Goal: Task Accomplishment & Management: Use online tool/utility

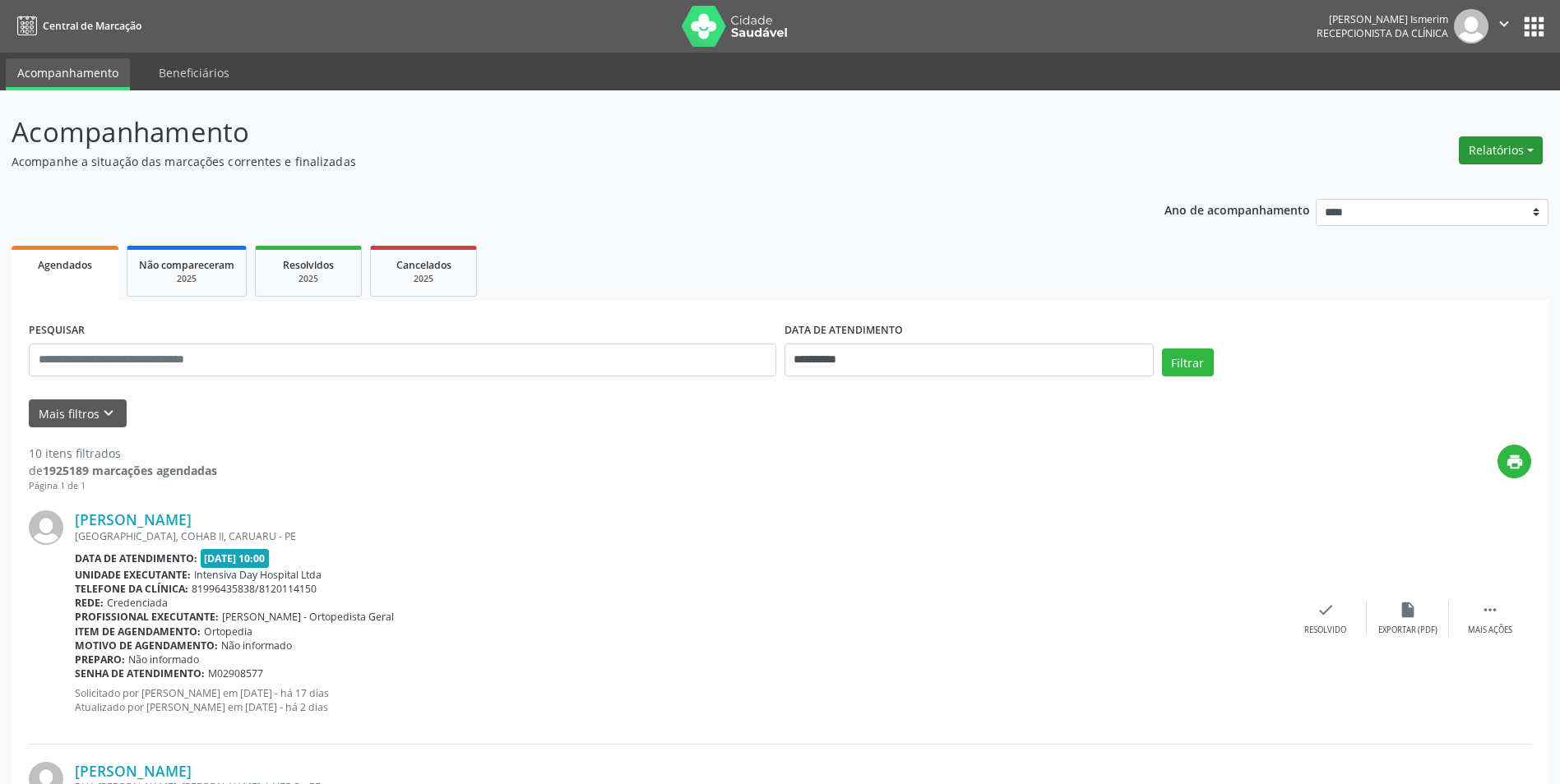
click at [1487, 158] on button "Relatórios" at bounding box center [1500, 150] width 83 height 28
click at [1466, 186] on link "Agendamentos" at bounding box center [1455, 186] width 176 height 23
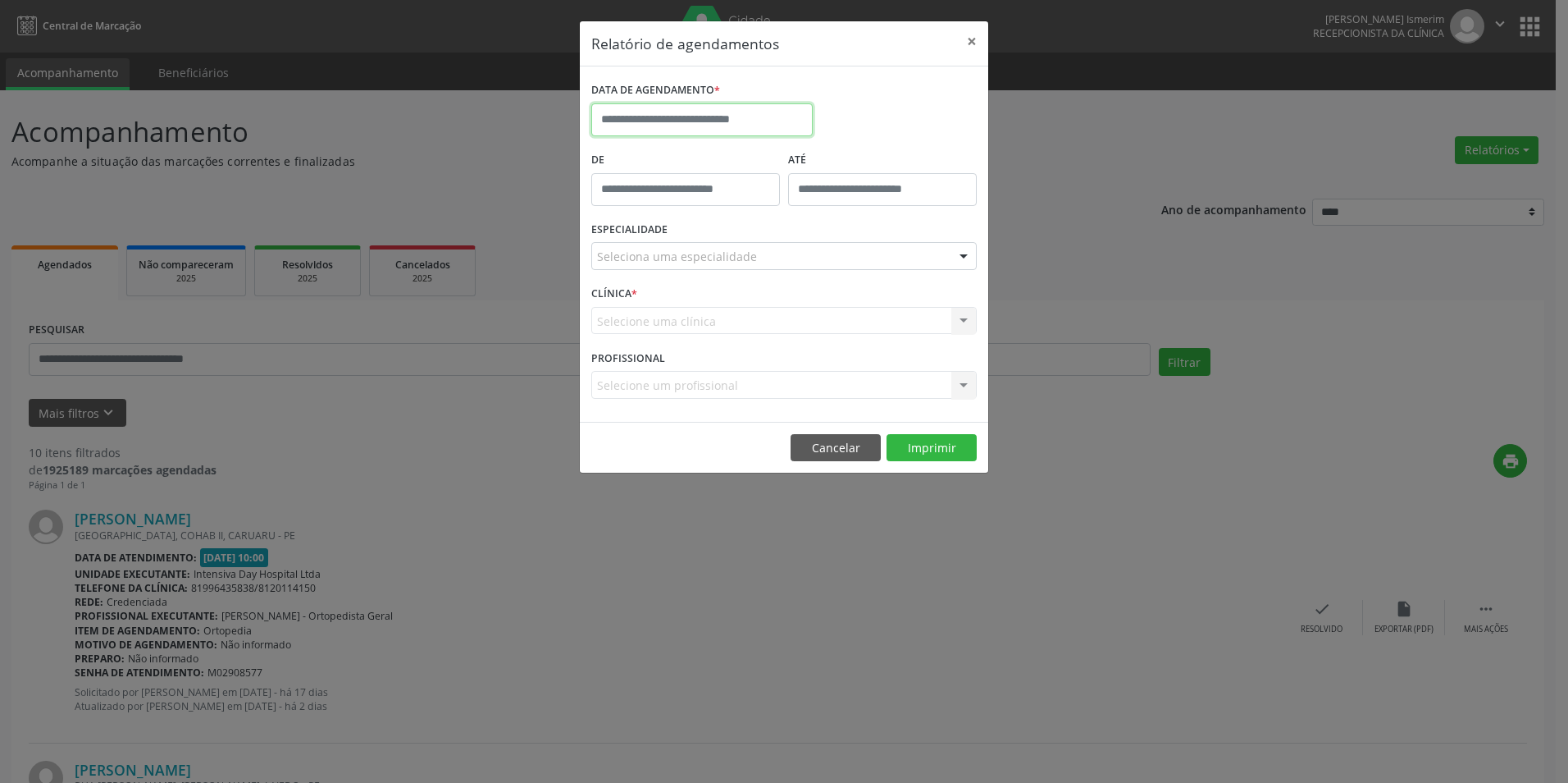
click at [683, 126] on input "text" at bounding box center [702, 120] width 222 height 33
click at [800, 271] on span "19" at bounding box center [789, 271] width 32 height 32
type input "**********"
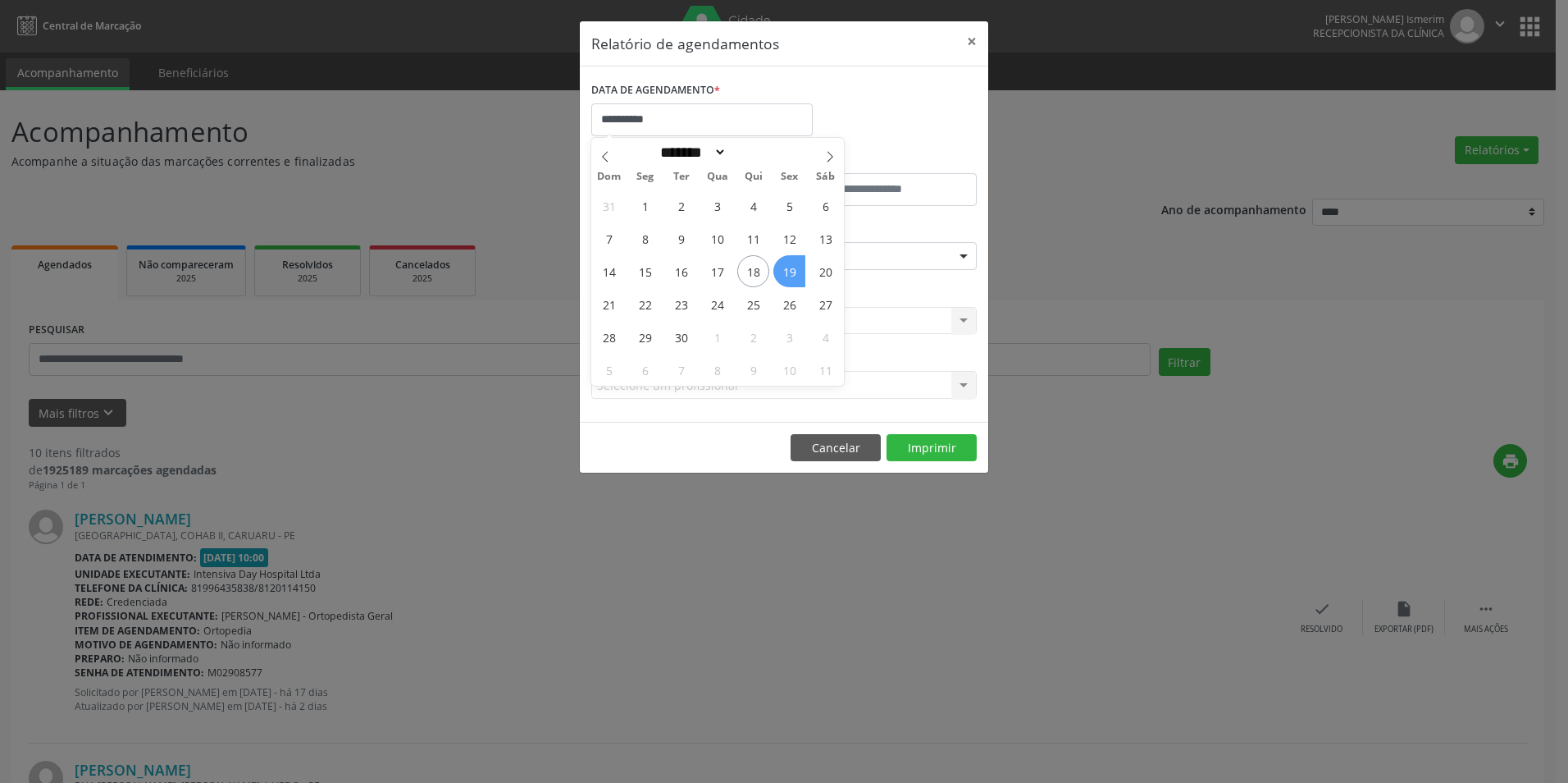
click at [797, 273] on span "19" at bounding box center [789, 271] width 32 height 32
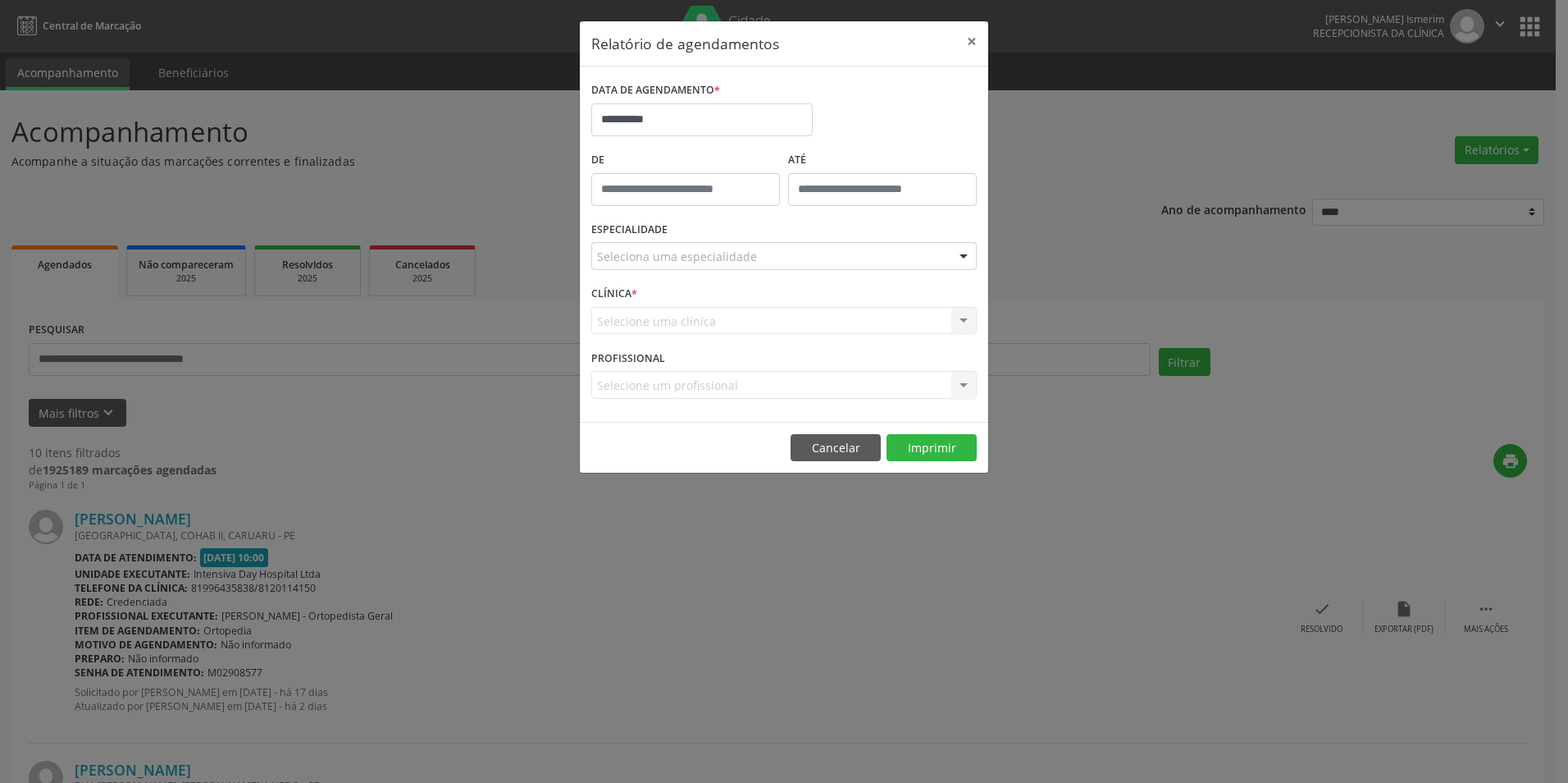
click at [811, 256] on div "Seleciona uma especialidade" at bounding box center [784, 256] width 386 height 28
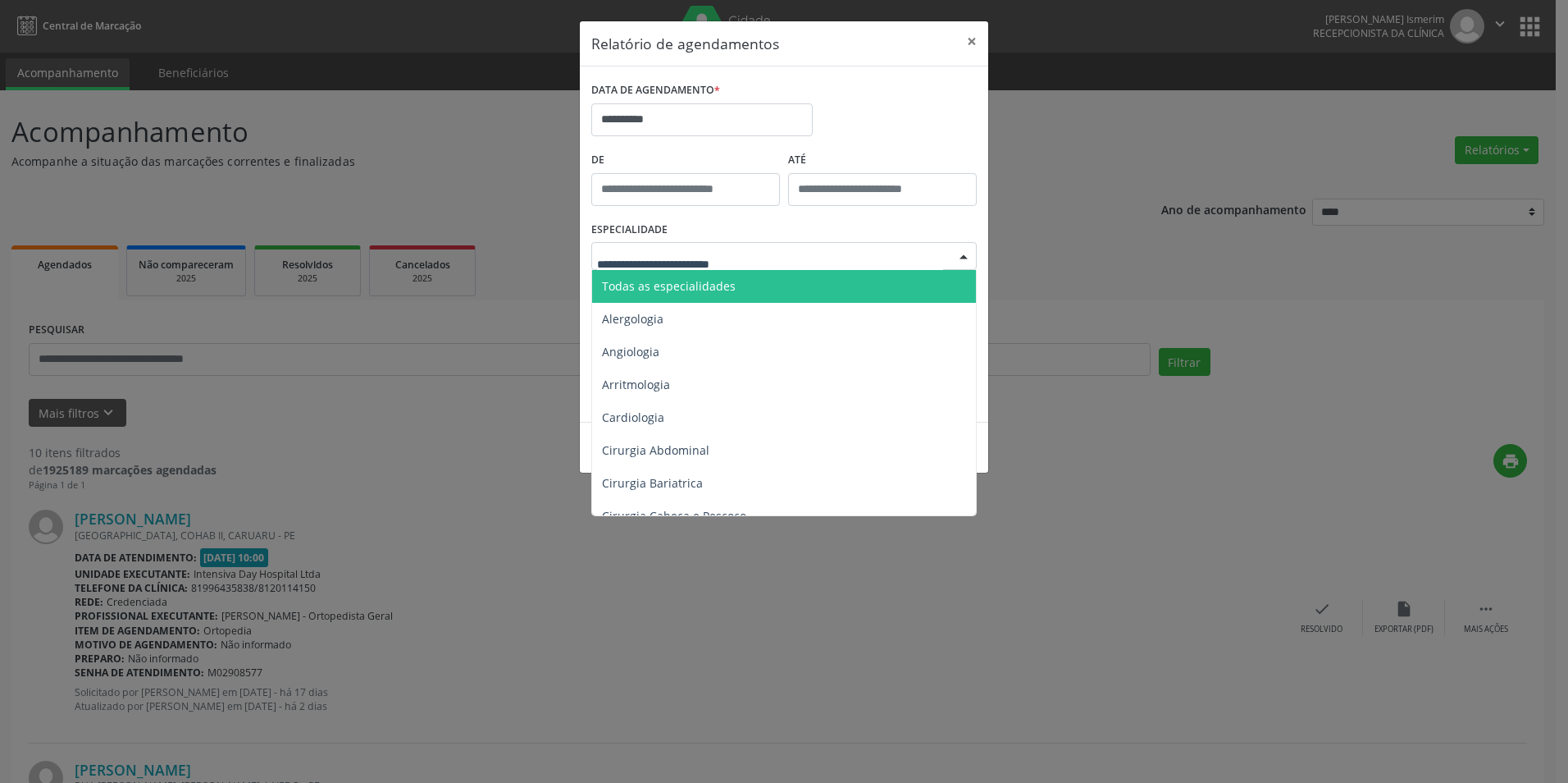
click at [793, 287] on span "Todas as especialidades" at bounding box center [785, 286] width 386 height 33
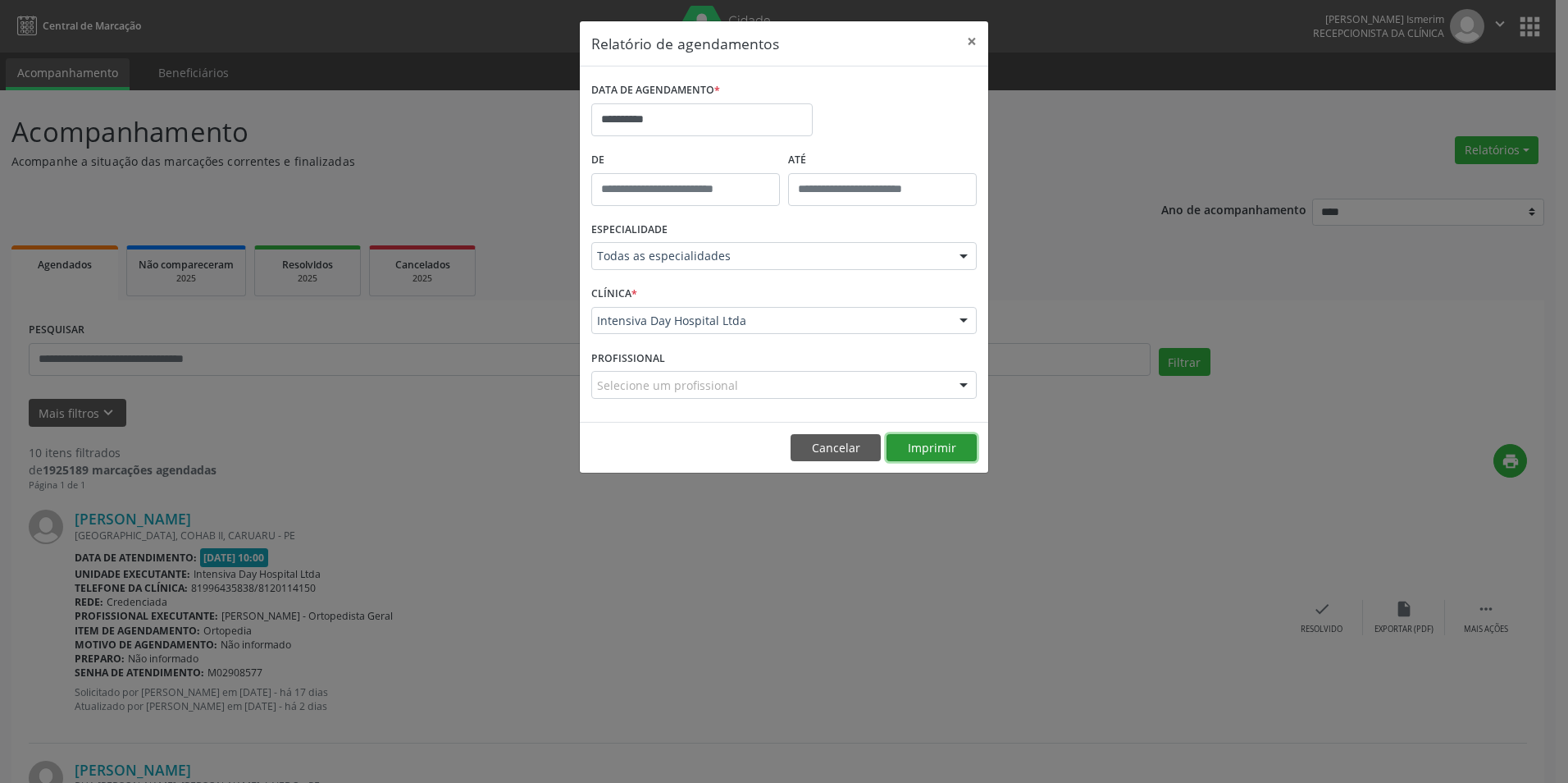
click at [903, 446] on button "Imprimir" at bounding box center [932, 448] width 90 height 28
click at [1199, 240] on div "**********" at bounding box center [784, 392] width 1568 height 783
click at [976, 41] on button "×" at bounding box center [972, 41] width 33 height 40
